Goal: Navigation & Orientation: Find specific page/section

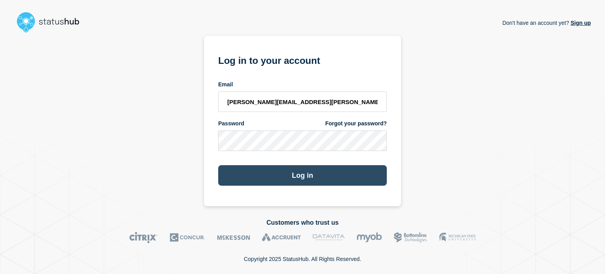
click at [280, 166] on button "Log in" at bounding box center [302, 175] width 169 height 20
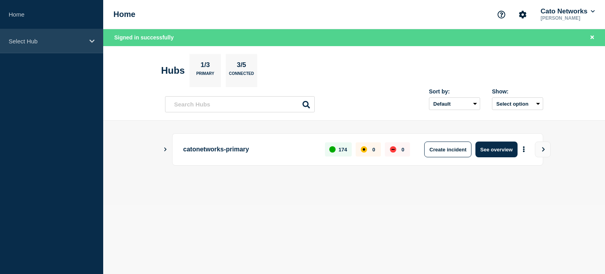
click at [25, 38] on p "Select Hub" at bounding box center [47, 41] width 76 height 7
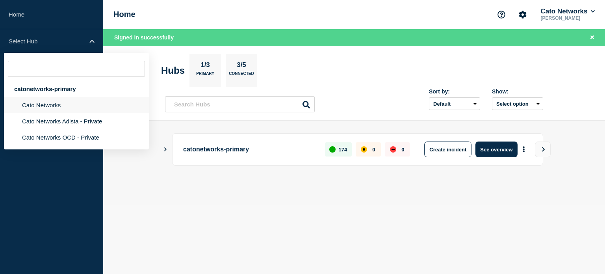
click at [46, 113] on li "Cato Networks" at bounding box center [76, 121] width 145 height 16
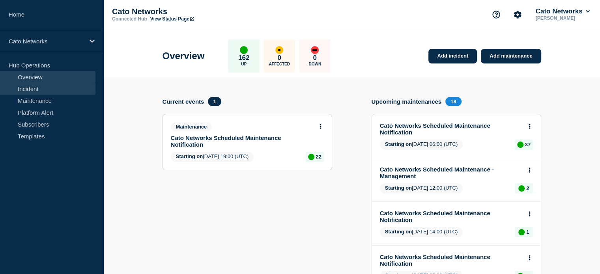
click at [32, 89] on link "Incident" at bounding box center [47, 89] width 95 height 12
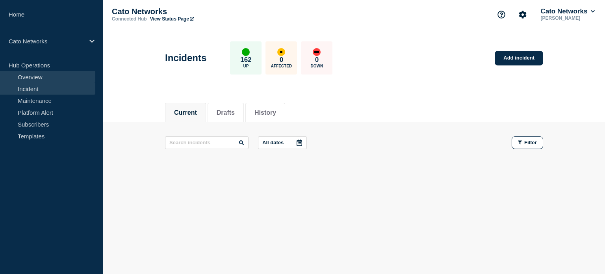
click at [38, 74] on link "Overview" at bounding box center [47, 77] width 95 height 12
